Goal: Information Seeking & Learning: Learn about a topic

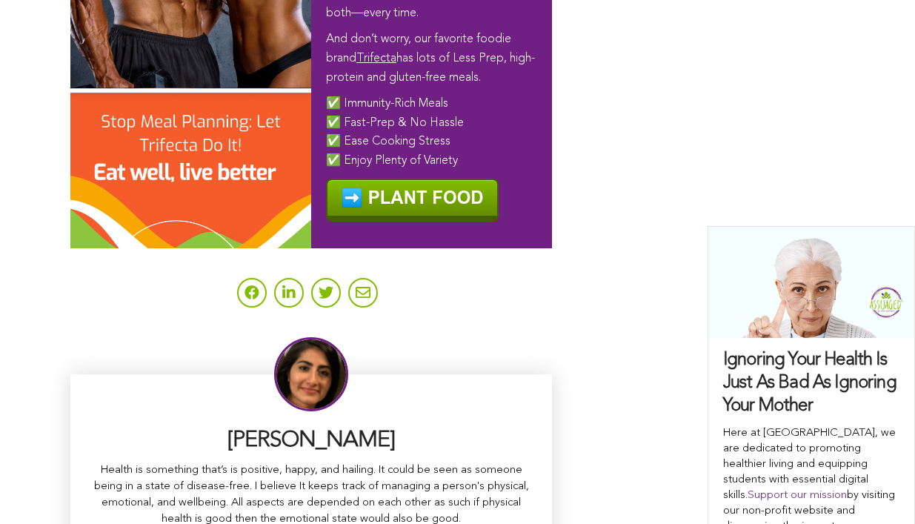
scroll to position [9519, 0]
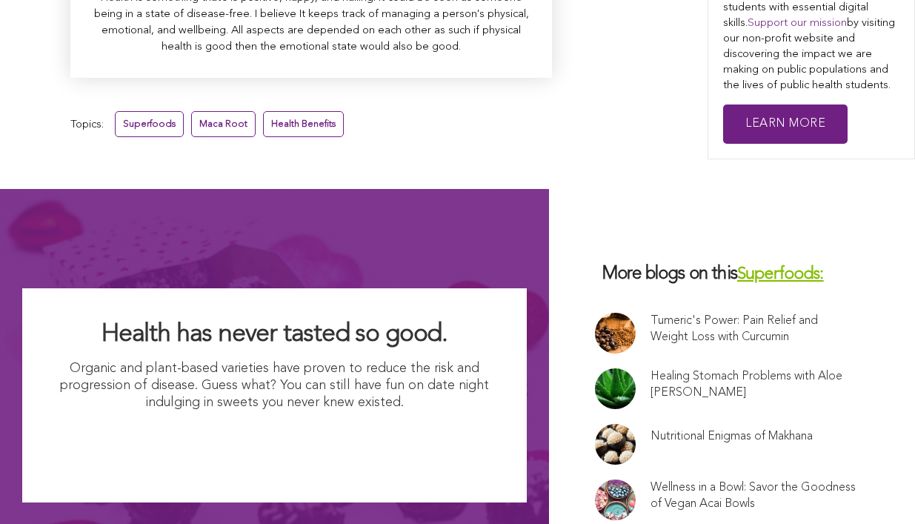
click at [650, 479] on link "Wellness in a Bowl: Savor the Goodness of Vegan Acai Bowls" at bounding box center [753, 495] width 206 height 33
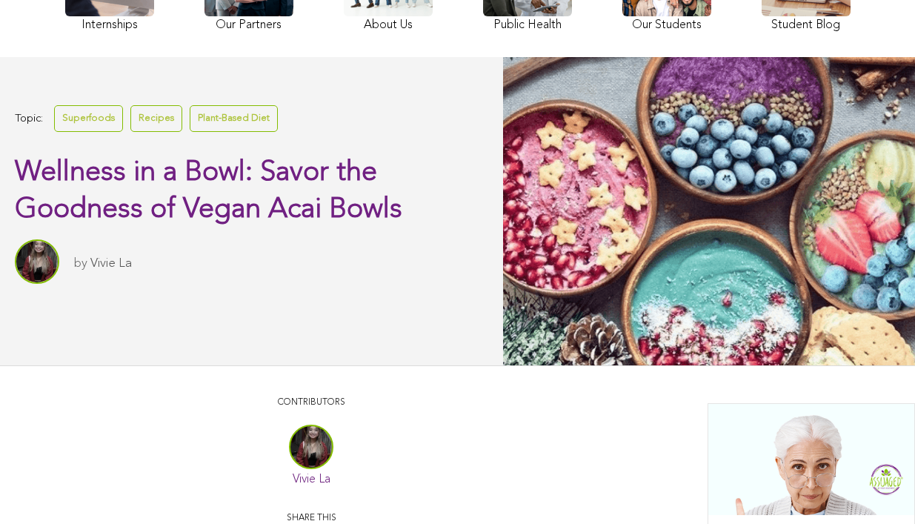
scroll to position [4, 0]
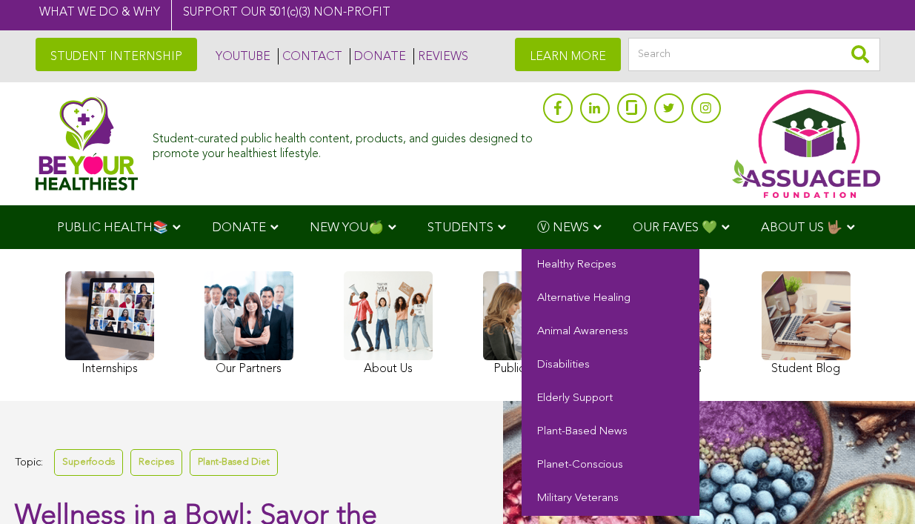
click at [524, 207] on link "Ⓥ NEWS" at bounding box center [569, 227] width 96 height 44
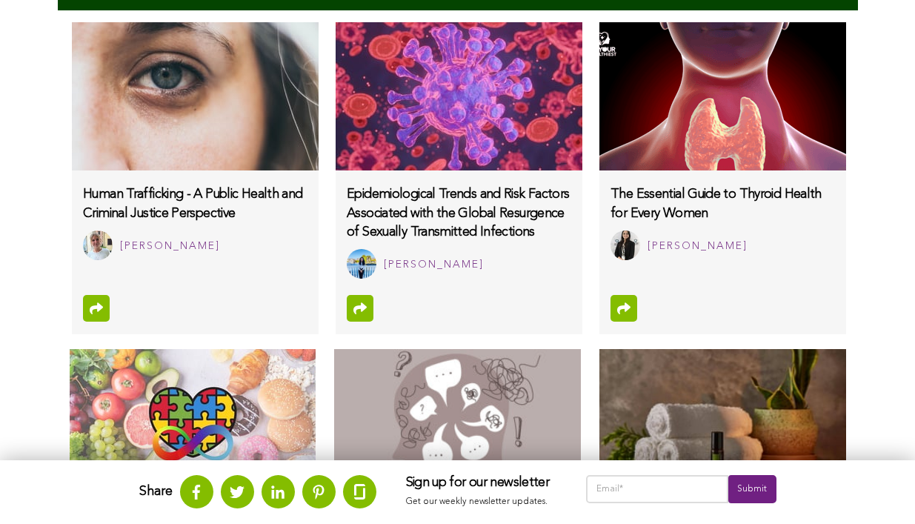
scroll to position [1144, 0]
